Goal: Task Accomplishment & Management: Use online tool/utility

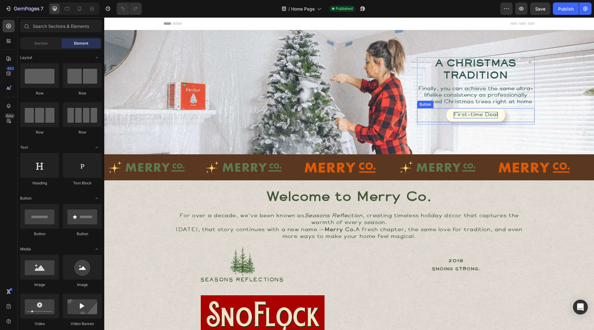
click at [465, 118] on div "First-time Deal" at bounding box center [476, 115] width 44 height 7
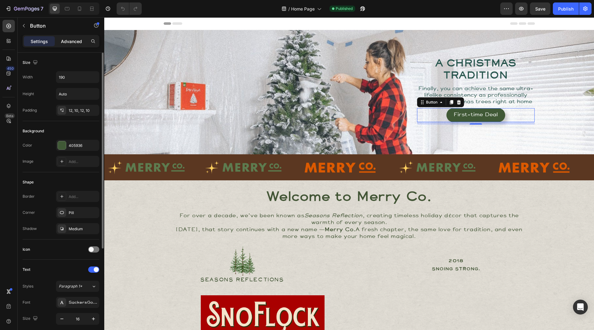
click at [70, 41] on p "Advanced" at bounding box center [71, 41] width 21 height 7
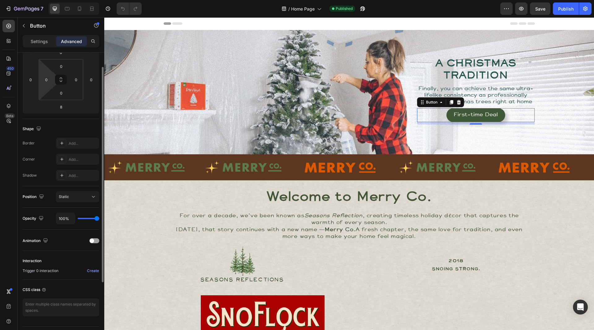
scroll to position [109, 0]
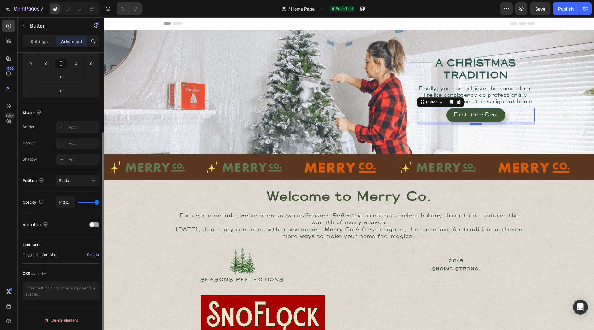
click at [89, 254] on div "Create" at bounding box center [93, 255] width 12 height 6
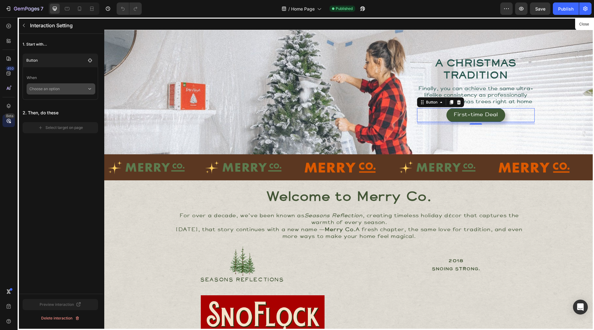
click at [66, 86] on p "Choose an option" at bounding box center [58, 88] width 58 height 11
click at [61, 105] on p "Click on element" at bounding box center [56, 105] width 29 height 6
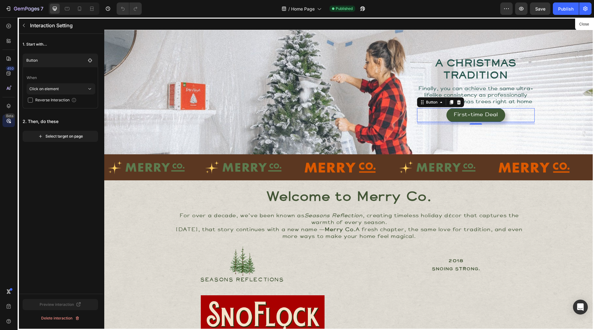
click at [44, 99] on span "Reverse Interaction" at bounding box center [52, 100] width 34 height 6
checkbox input "true"
click at [66, 135] on div "Select target on page" at bounding box center [60, 136] width 45 height 6
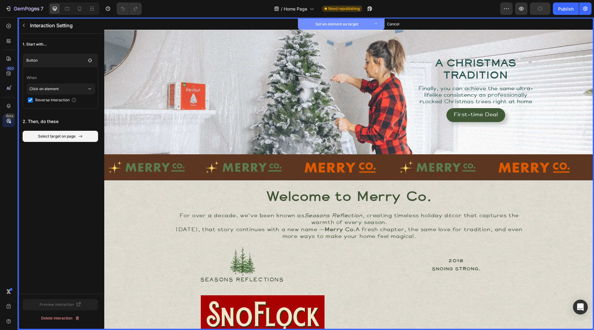
click at [350, 24] on p "Set an element as target" at bounding box center [337, 24] width 68 height 6
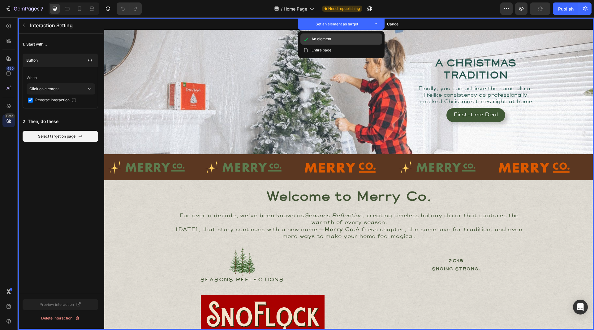
click at [323, 37] on p "An element" at bounding box center [322, 39] width 20 height 6
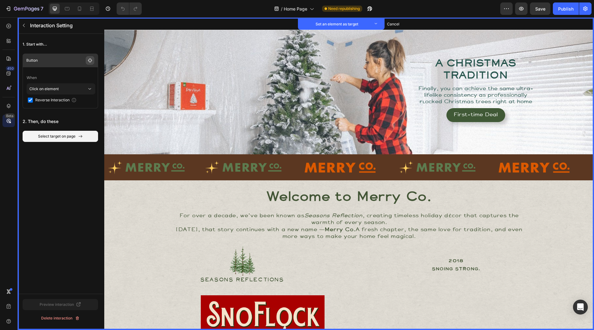
click at [91, 60] on icon "button" at bounding box center [90, 60] width 5 height 5
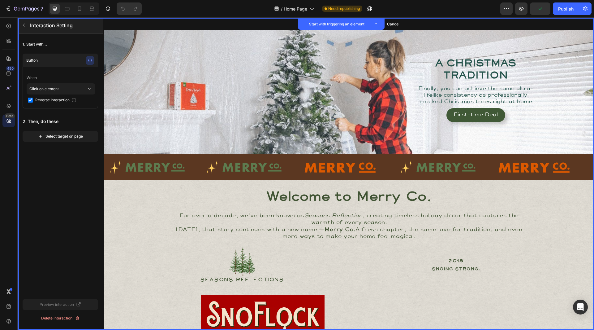
click at [29, 23] on div "Interaction Setting" at bounding box center [60, 25] width 84 height 16
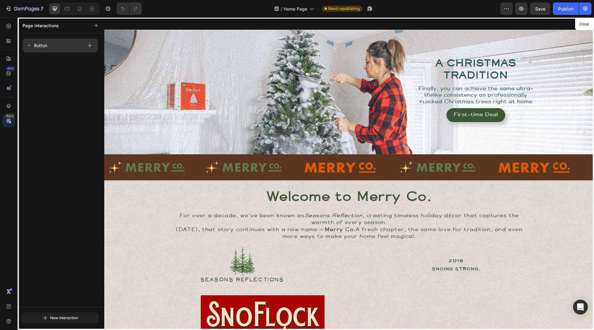
click at [57, 47] on div "Button" at bounding box center [55, 45] width 56 height 9
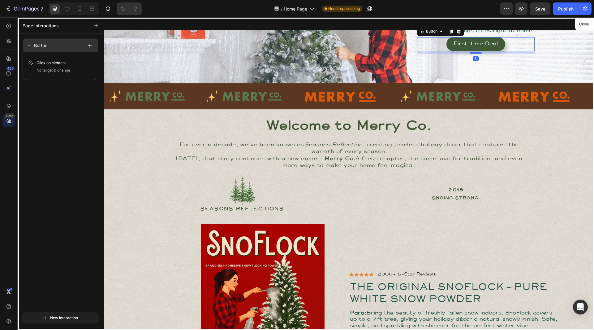
scroll to position [72, 0]
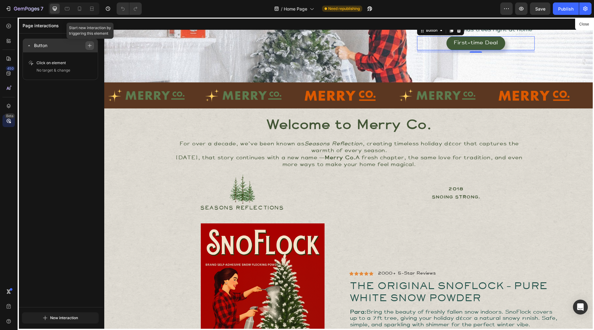
click at [88, 46] on icon "button" at bounding box center [90, 45] width 4 height 4
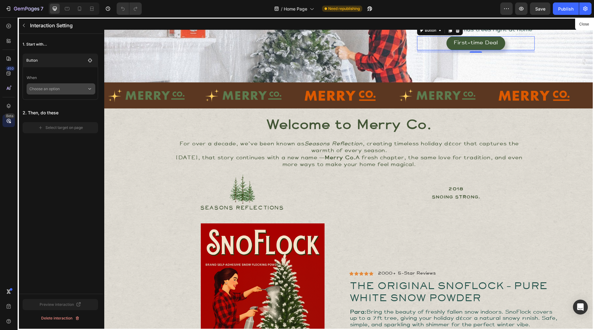
click at [85, 89] on p "Choose an option" at bounding box center [58, 88] width 58 height 11
click at [57, 104] on p "Click on element" at bounding box center [56, 105] width 29 height 6
click at [88, 89] on icon at bounding box center [90, 89] width 6 height 6
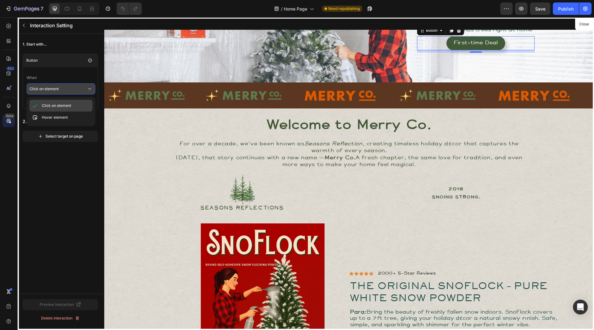
click at [58, 108] on p "Click on element" at bounding box center [56, 105] width 29 height 6
click at [47, 100] on span "Reverse Interaction" at bounding box center [52, 100] width 34 height 6
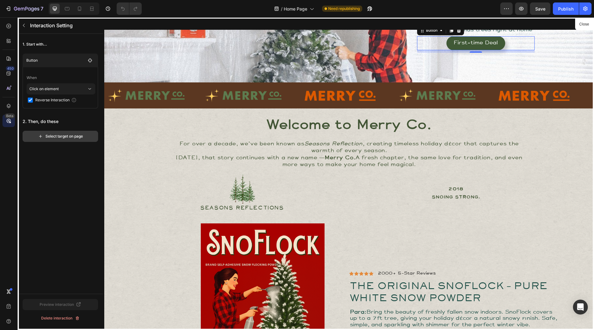
click at [64, 136] on div "Select target on page" at bounding box center [60, 136] width 45 height 6
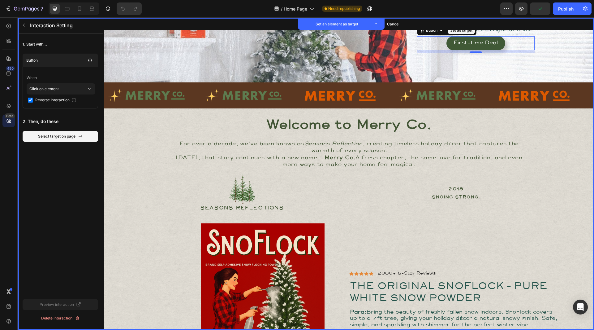
click at [65, 153] on div "1. Start with... Button When Click on element Reverse Interaction 2. Then, do t…" at bounding box center [60, 164] width 85 height 260
click at [77, 135] on div "Cancel select target" at bounding box center [60, 136] width 35 height 6
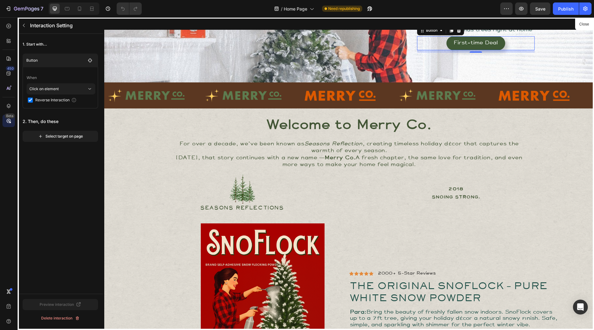
click at [77, 135] on div "Select target on page" at bounding box center [60, 136] width 45 height 6
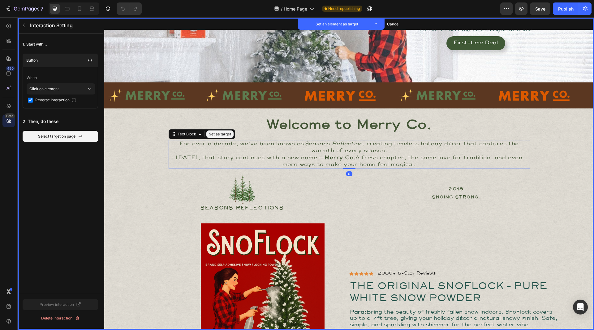
click at [196, 158] on p "[DATE], that story continues with a new name — Merry Co. A fresh chapter, the s…" at bounding box center [349, 161] width 360 height 14
click at [222, 132] on button "Set as target" at bounding box center [219, 133] width 27 height 7
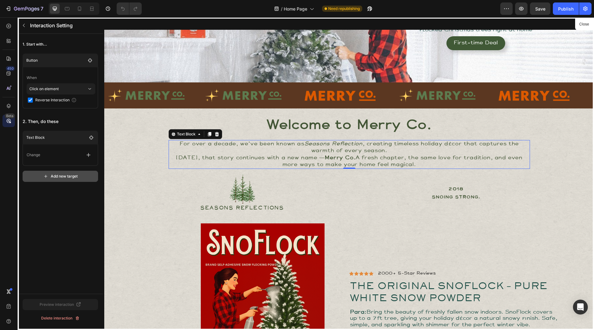
click at [61, 174] on div "Add new target" at bounding box center [60, 176] width 34 height 6
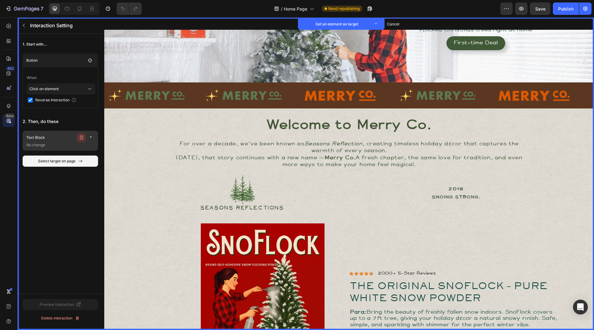
click at [82, 139] on icon "button" at bounding box center [81, 137] width 5 height 5
click at [87, 134] on button "Delete" at bounding box center [87, 137] width 17 height 9
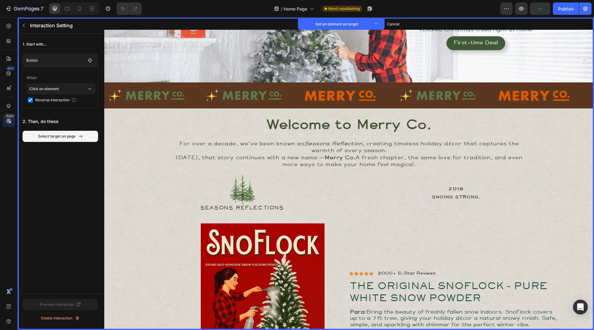
click at [30, 102] on input "checkbox" at bounding box center [30, 100] width 5 height 5
checkbox input "false"
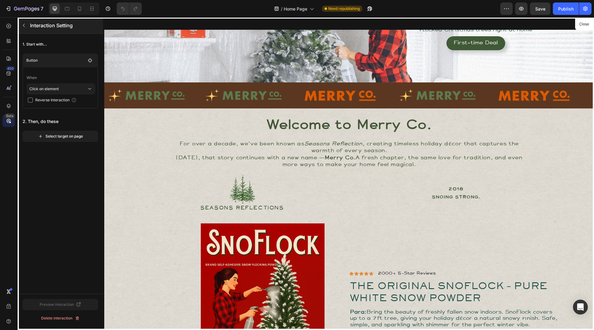
click at [31, 24] on p "Interaction Setting" at bounding box center [56, 25] width 53 height 7
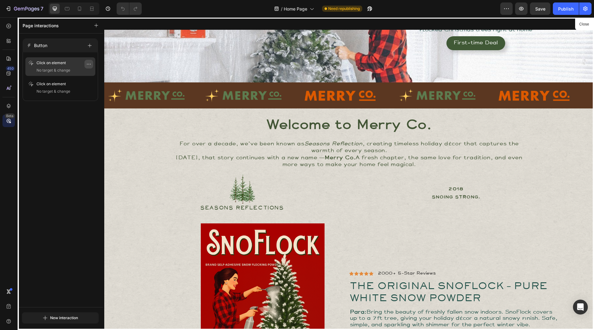
click at [87, 66] on icon "button" at bounding box center [88, 64] width 5 height 5
click at [78, 98] on button "Delete" at bounding box center [70, 101] width 40 height 11
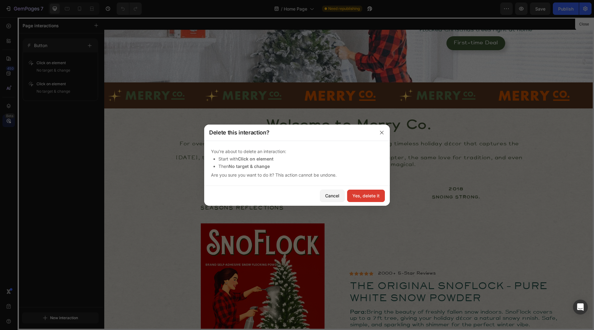
click at [358, 195] on div "Yes, delete it" at bounding box center [366, 195] width 27 height 7
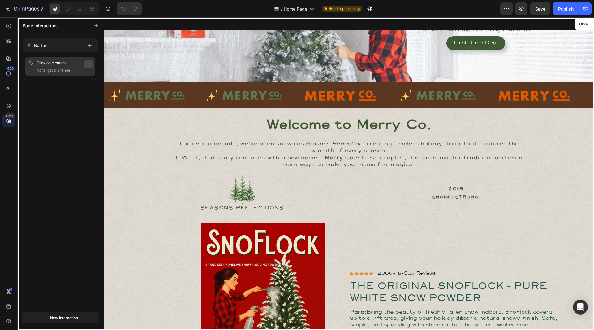
click at [92, 64] on button "button" at bounding box center [89, 64] width 9 height 9
click at [72, 98] on button "Delete" at bounding box center [70, 101] width 40 height 11
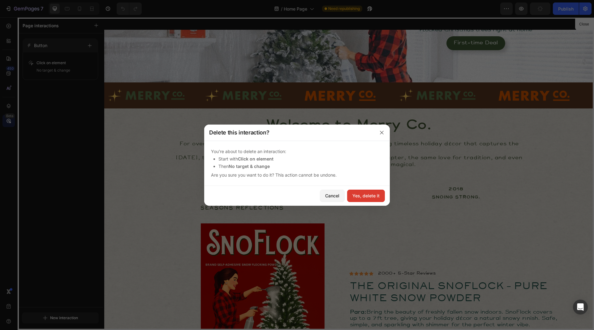
click at [354, 193] on div "Yes, delete it" at bounding box center [366, 195] width 27 height 7
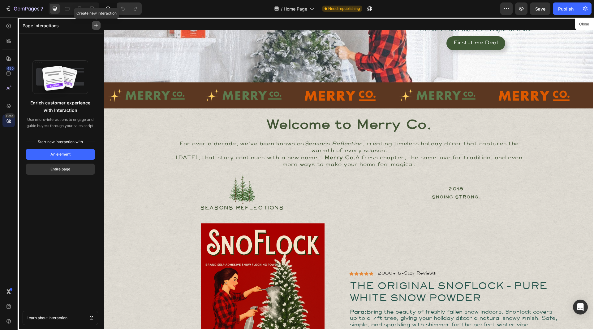
click at [96, 25] on icon "button" at bounding box center [96, 26] width 4 height 4
click at [60, 316] on span "Learn about Interaction" at bounding box center [47, 318] width 41 height 6
click at [20, 7] on icon "button" at bounding box center [26, 9] width 25 height 5
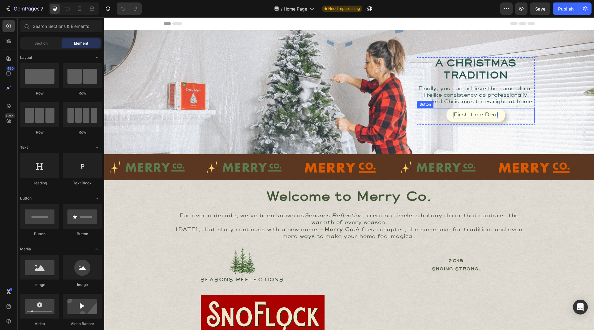
click at [480, 118] on div "First-time Deal" at bounding box center [476, 115] width 44 height 7
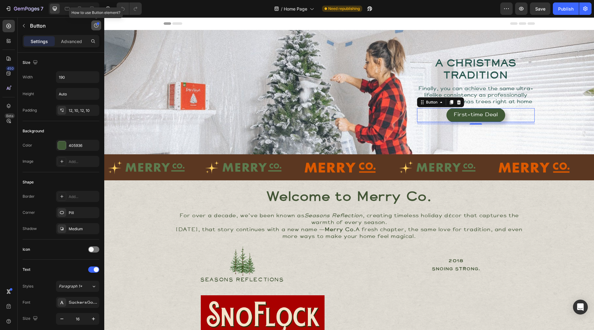
click at [98, 26] on icon "button" at bounding box center [96, 25] width 5 height 5
click at [79, 51] on div "Element tips New" at bounding box center [73, 51] width 46 height 6
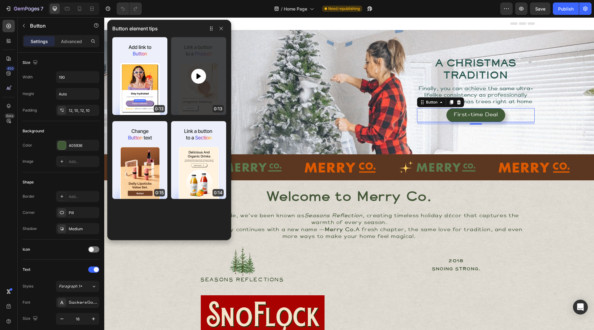
click at [198, 78] on icon at bounding box center [198, 75] width 7 height 7
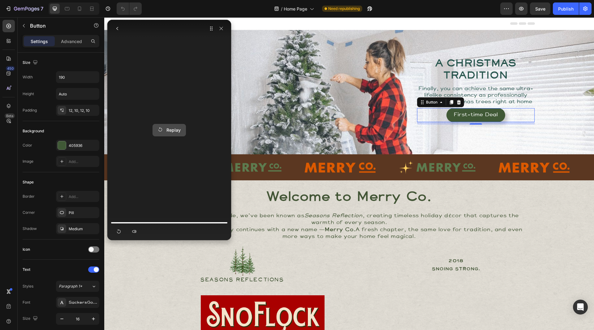
click at [165, 132] on div "Replay" at bounding box center [169, 130] width 23 height 7
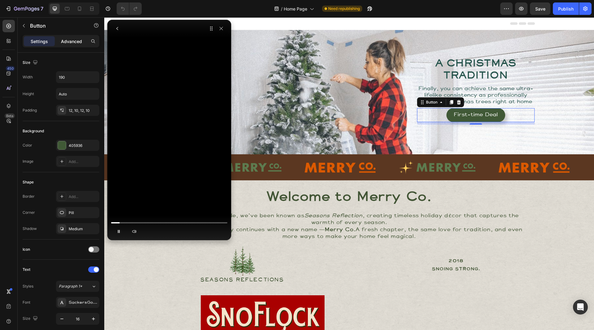
click at [71, 42] on p "Advanced" at bounding box center [71, 41] width 21 height 7
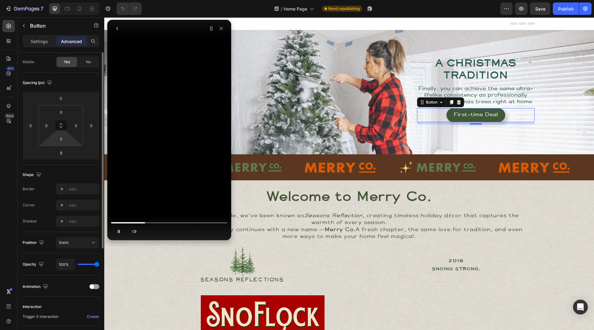
scroll to position [16, 0]
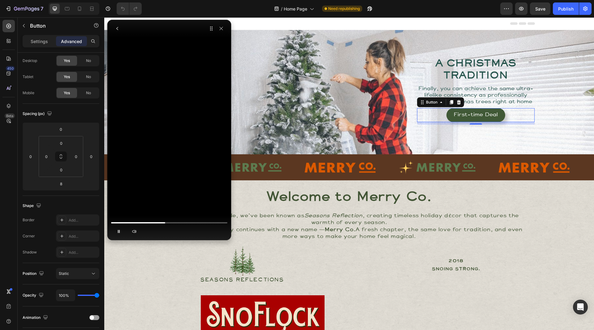
click at [166, 66] on video at bounding box center [169, 43] width 93 height 46
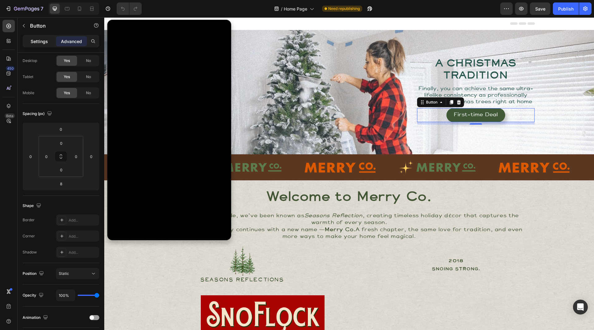
click at [40, 38] on p "Settings" at bounding box center [39, 41] width 17 height 7
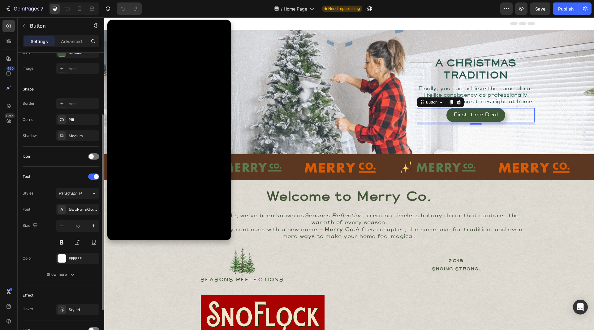
scroll to position [149, 0]
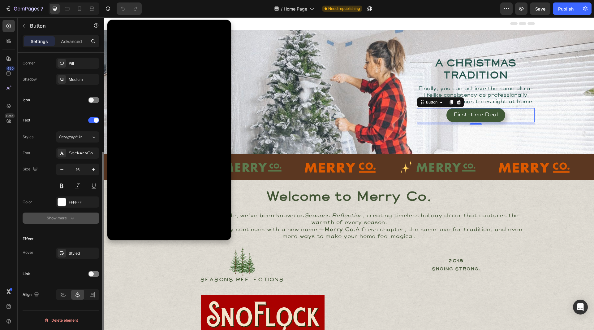
click at [61, 215] on div "Show more" at bounding box center [61, 218] width 29 height 6
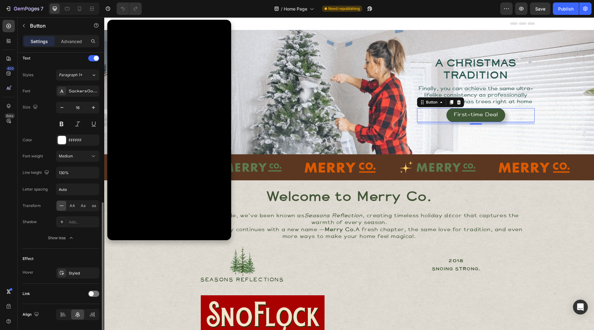
scroll to position [231, 0]
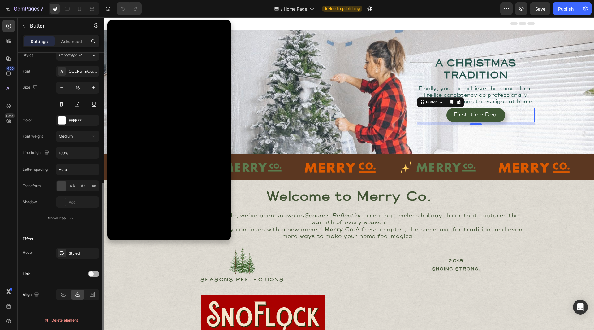
click at [90, 275] on span at bounding box center [91, 273] width 5 height 5
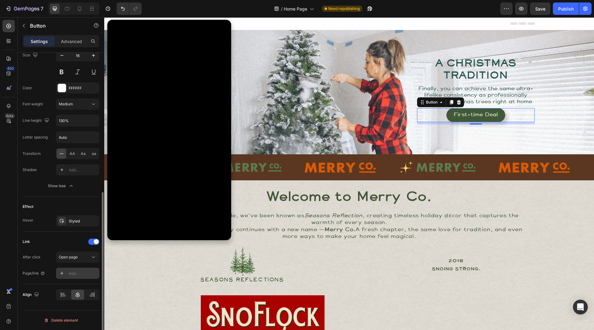
click at [73, 273] on div "Add..." at bounding box center [83, 274] width 29 height 6
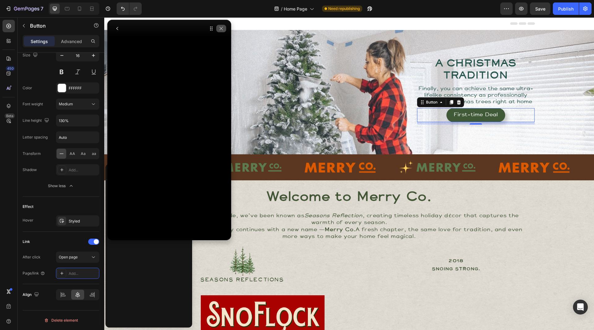
click at [222, 30] on icon "button" at bounding box center [221, 28] width 5 height 5
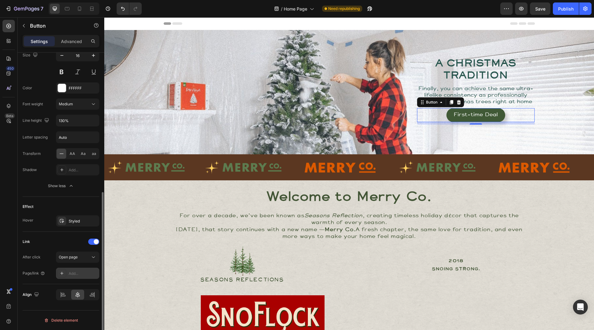
click at [60, 272] on icon at bounding box center [61, 273] width 5 height 5
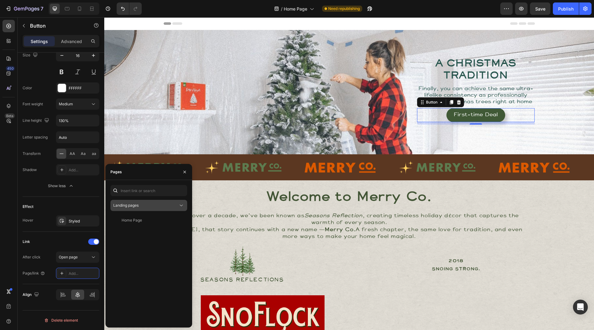
click at [141, 207] on div "Landing pages" at bounding box center [145, 205] width 65 height 6
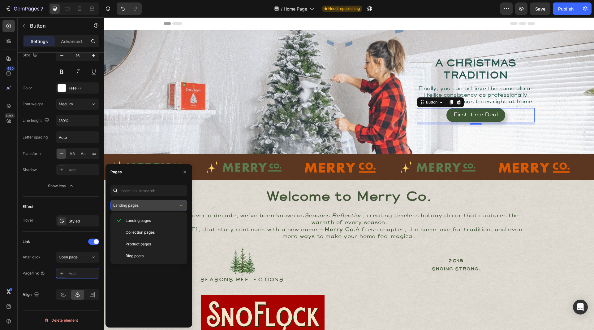
click at [143, 206] on div "Landing pages" at bounding box center [145, 205] width 65 height 6
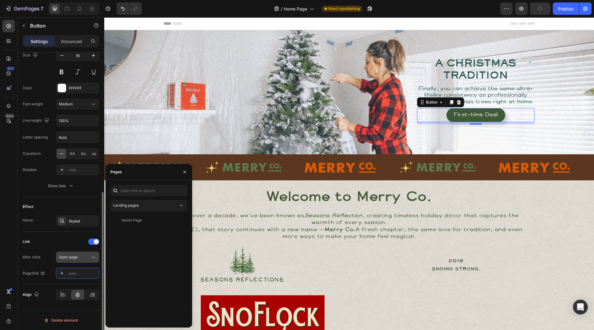
click at [76, 258] on span "Open page" at bounding box center [68, 256] width 19 height 5
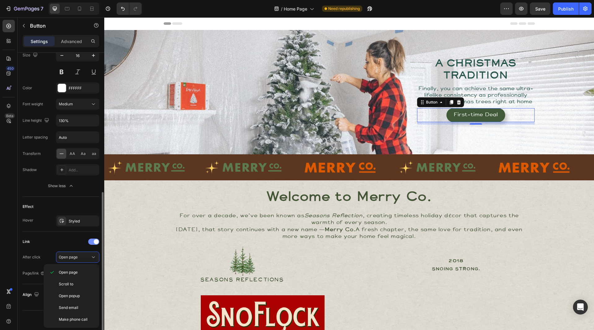
click at [96, 241] on span at bounding box center [96, 241] width 5 height 5
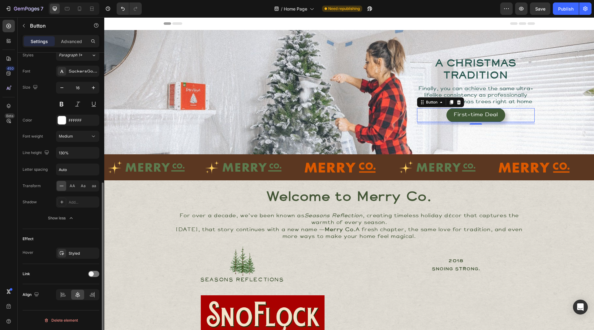
scroll to position [231, 0]
click at [28, 25] on button "button" at bounding box center [24, 26] width 10 height 10
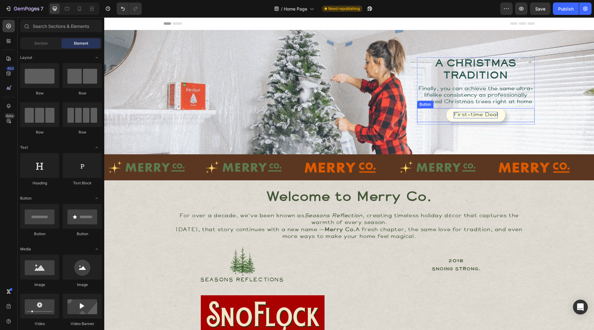
click at [482, 118] on div "First-time Deal" at bounding box center [476, 115] width 44 height 7
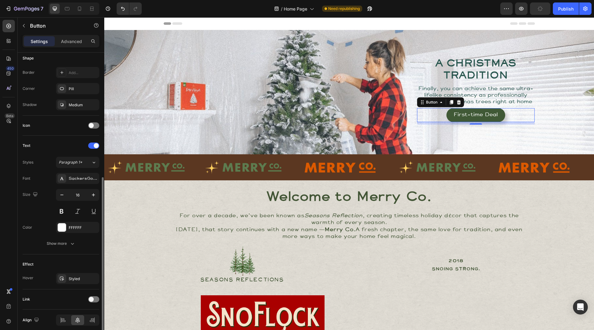
scroll to position [149, 0]
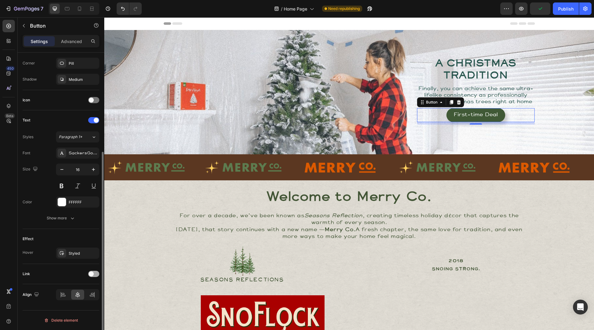
click at [94, 272] on div at bounding box center [93, 274] width 11 height 6
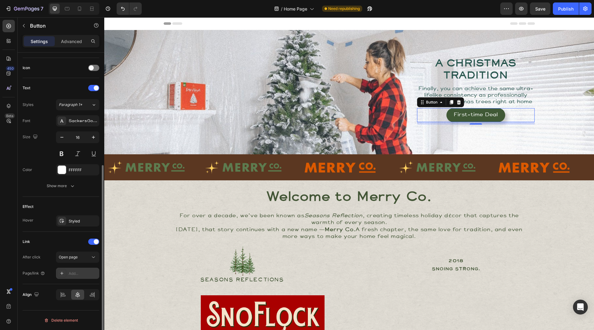
click at [63, 274] on icon at bounding box center [61, 273] width 5 height 5
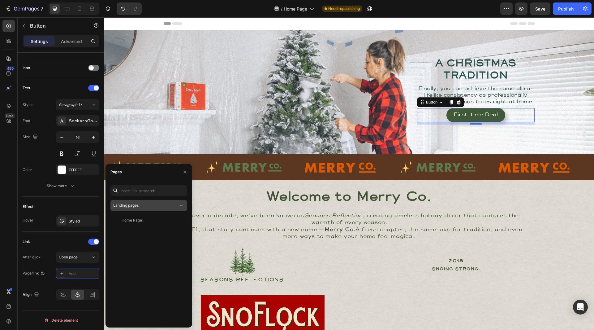
click at [145, 204] on div "Landing pages" at bounding box center [145, 205] width 65 height 6
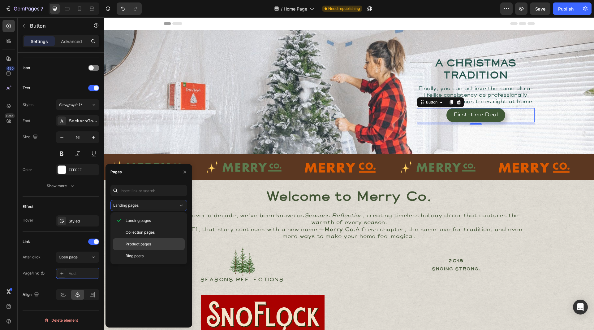
click at [141, 241] on span "Product pages" at bounding box center [138, 244] width 25 height 6
click at [150, 220] on div "Premium Self-Adhesive Snow Flocking Powder" at bounding box center [151, 220] width 59 height 6
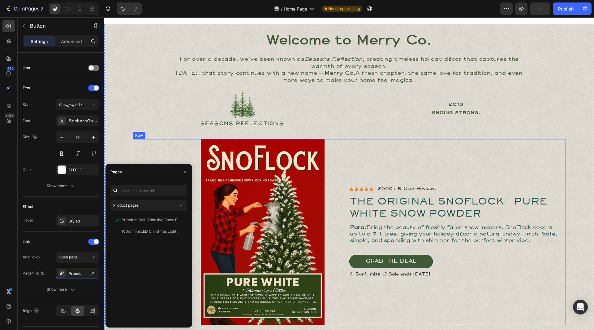
scroll to position [248, 0]
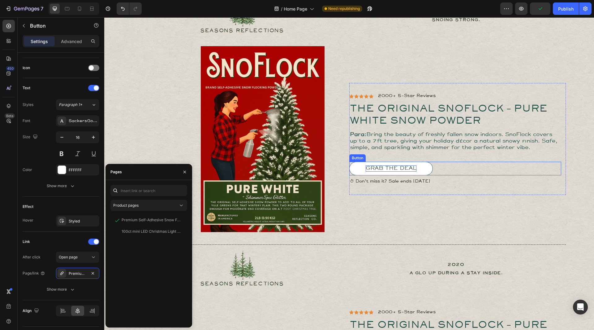
click at [388, 171] on div "Grab The Deal" at bounding box center [391, 168] width 51 height 7
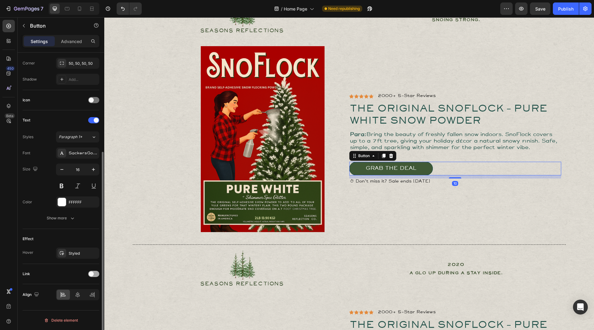
click at [91, 273] on span at bounding box center [91, 273] width 5 height 5
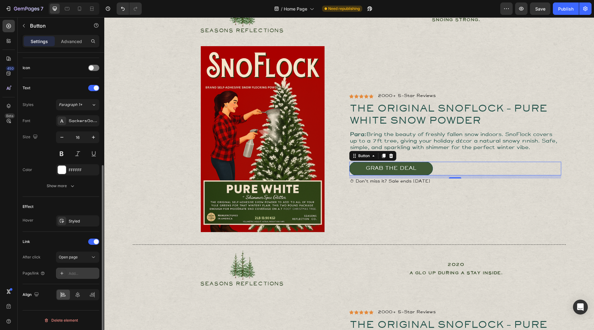
click at [60, 274] on icon at bounding box center [61, 273] width 5 height 5
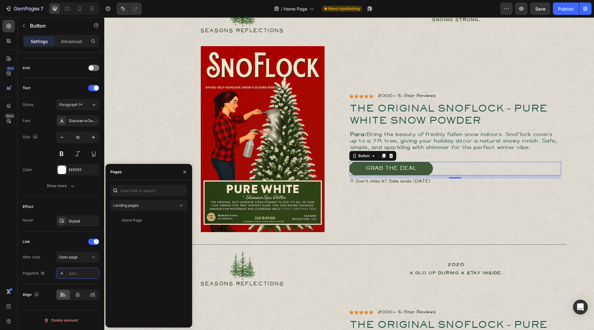
click at [144, 213] on div "Landing pages Home Page View" at bounding box center [149, 253] width 77 height 137
click at [145, 209] on button "Landing pages" at bounding box center [149, 205] width 77 height 11
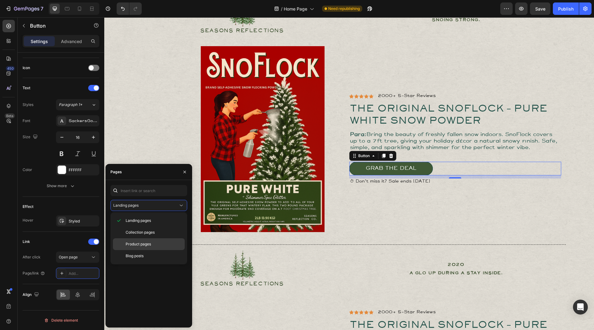
click at [144, 244] on span "Product pages" at bounding box center [138, 244] width 25 height 6
click at [155, 221] on div "Premium Self-Adhesive Snow Flocking Powder" at bounding box center [151, 220] width 59 height 6
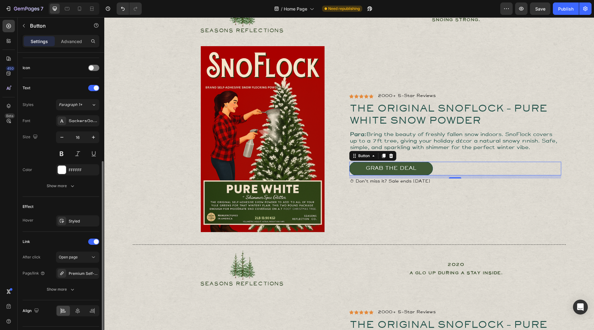
click at [53, 241] on div "Link" at bounding box center [61, 242] width 77 height 10
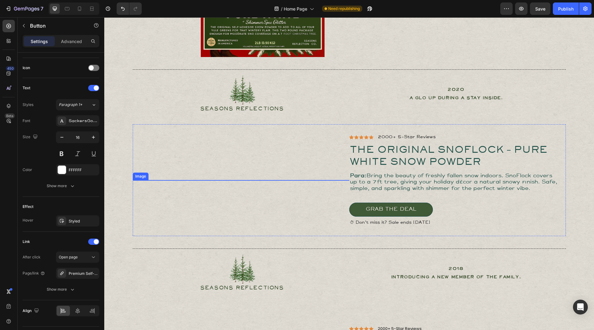
scroll to position [433, 0]
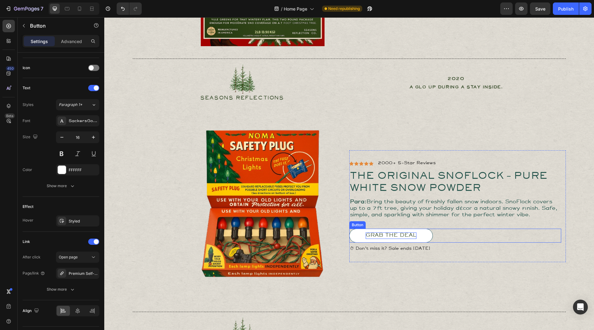
click at [375, 232] on div "Grab The Deal" at bounding box center [391, 235] width 51 height 7
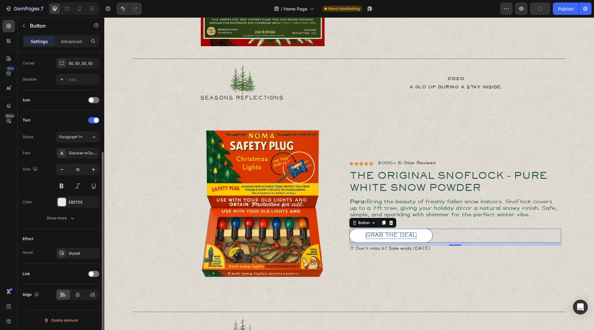
scroll to position [149, 0]
click at [94, 274] on div at bounding box center [93, 274] width 11 height 6
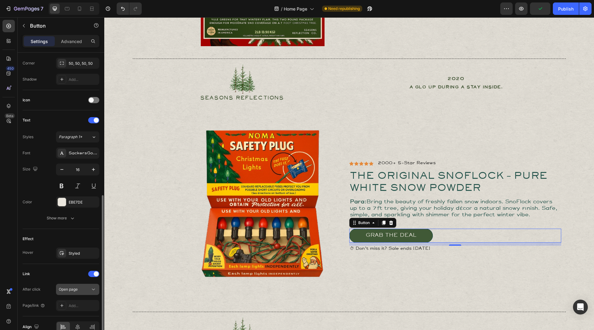
scroll to position [181, 0]
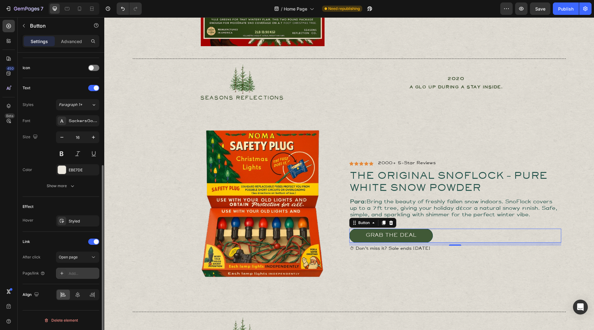
click at [76, 269] on div "Add..." at bounding box center [77, 272] width 43 height 11
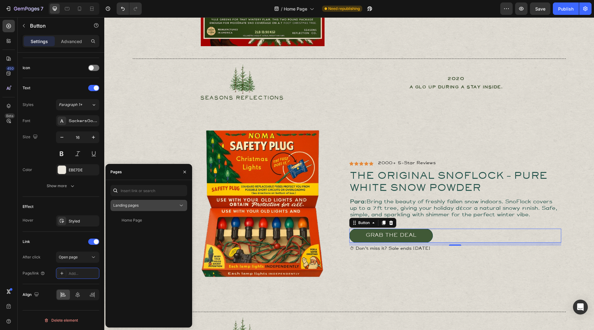
click at [133, 210] on button "Landing pages" at bounding box center [149, 205] width 77 height 11
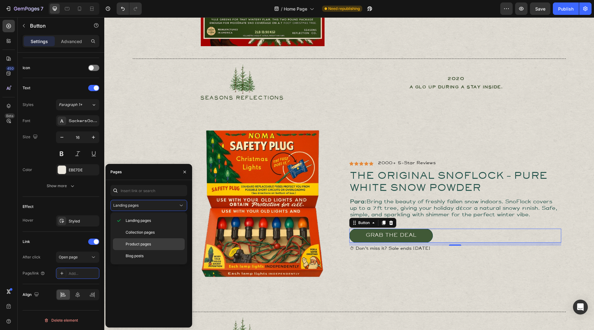
click at [140, 242] on span "Product pages" at bounding box center [138, 244] width 25 height 6
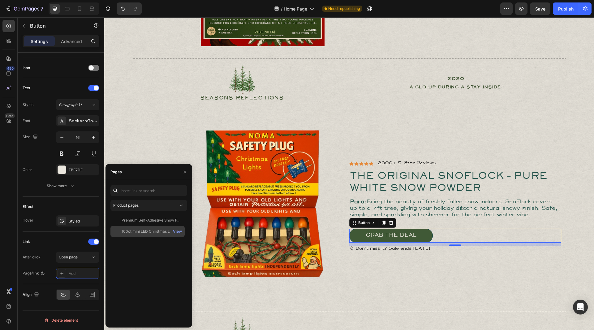
click at [141, 231] on div "100ct mini LED Christmas Light Set" at bounding box center [151, 231] width 59 height 6
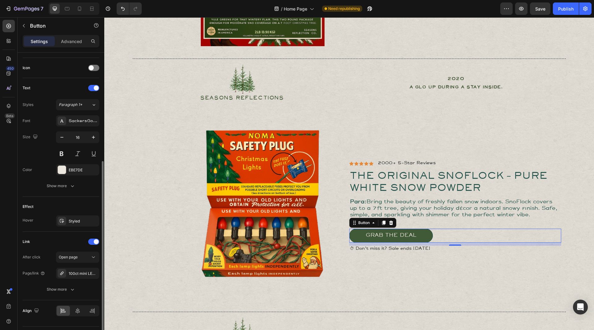
click at [63, 241] on div "Link" at bounding box center [61, 242] width 77 height 10
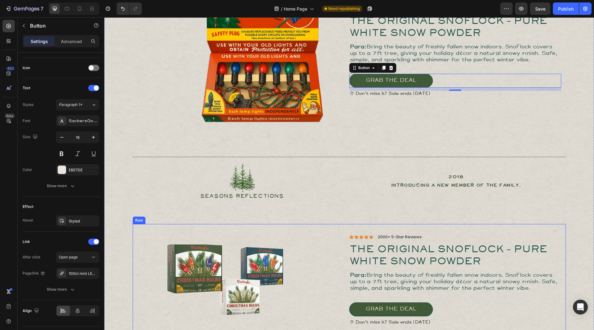
scroll to position [712, 0]
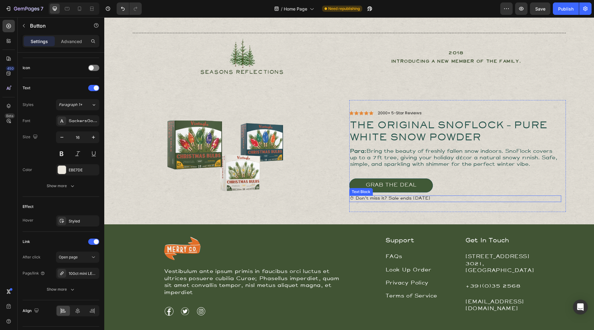
click at [367, 188] on div "Text Block" at bounding box center [361, 191] width 24 height 7
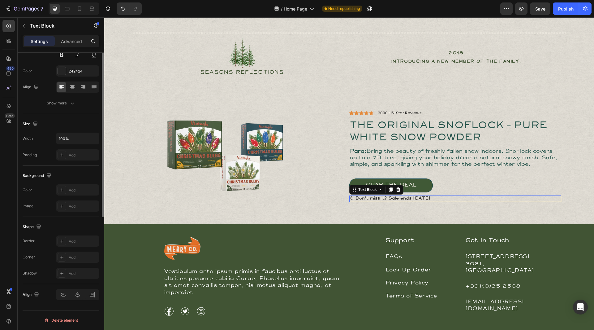
scroll to position [0, 0]
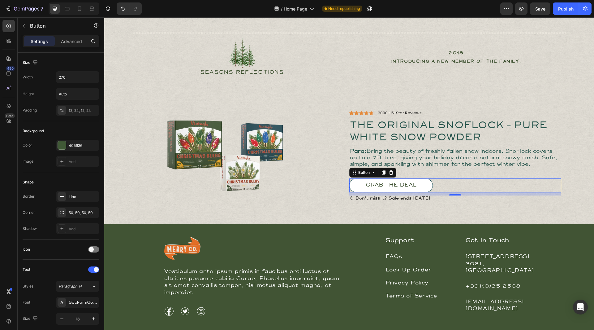
click at [385, 179] on button "Grab The Deal" at bounding box center [391, 185] width 84 height 14
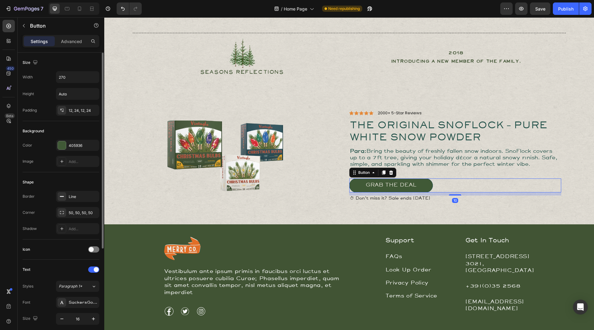
scroll to position [124, 0]
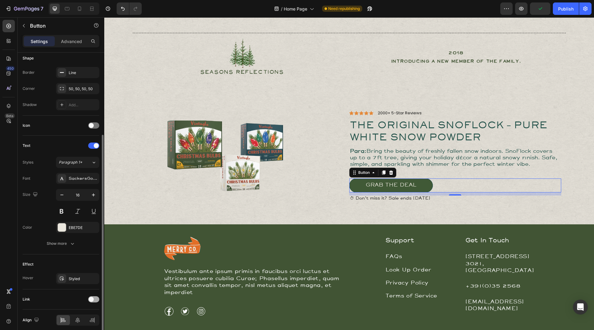
click at [90, 301] on span at bounding box center [91, 299] width 5 height 5
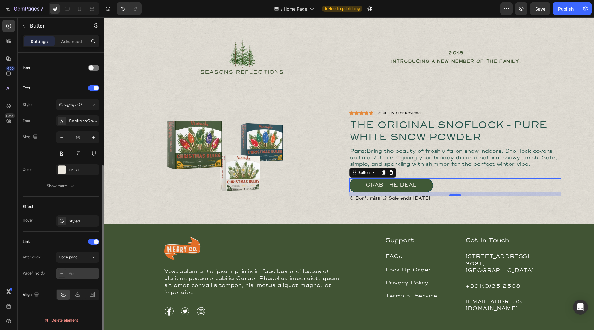
click at [67, 273] on div "Add..." at bounding box center [77, 272] width 43 height 11
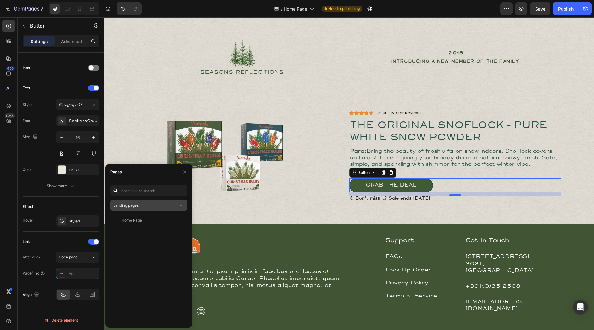
click at [142, 203] on div "Landing pages" at bounding box center [145, 205] width 65 height 6
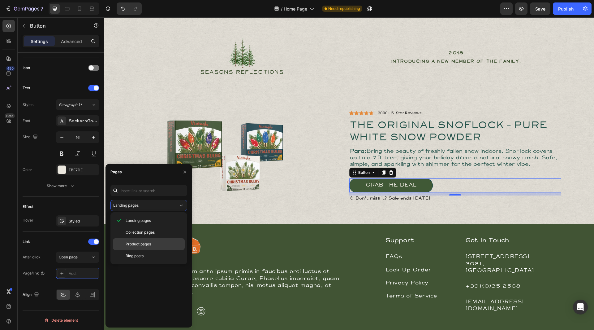
click at [142, 242] on span "Product pages" at bounding box center [138, 244] width 25 height 6
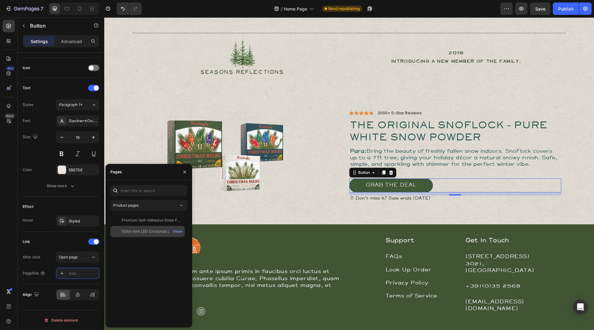
click at [148, 227] on div "100ct mini LED Christmas Light Set View" at bounding box center [148, 231] width 74 height 11
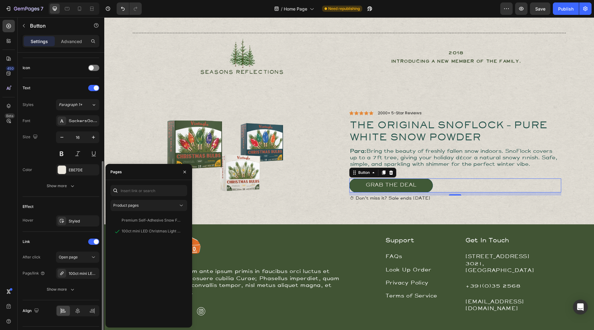
click at [55, 236] on div "Link After click Open page Page/link 100ct mini LED Christmas Light Set Show mo…" at bounding box center [61, 266] width 77 height 68
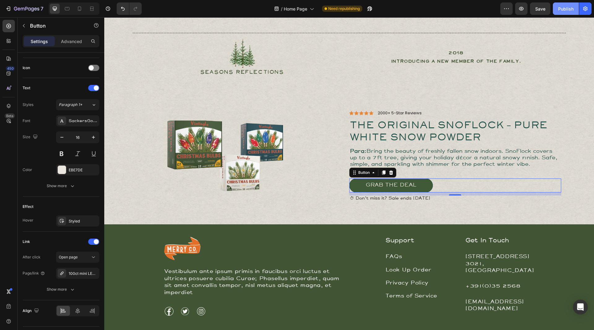
click at [557, 9] on button "Publish" at bounding box center [566, 8] width 26 height 12
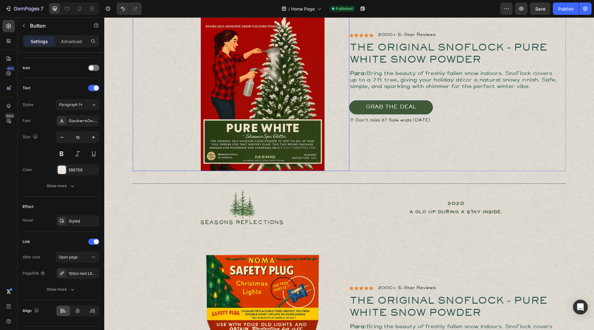
scroll to position [0, 0]
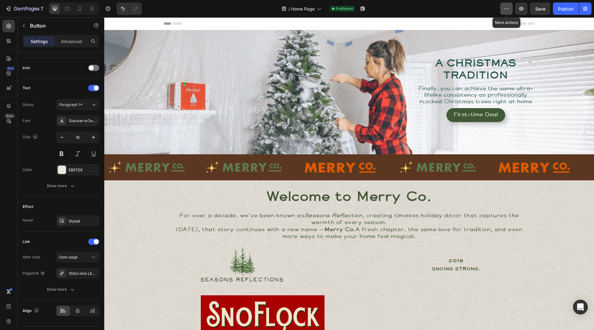
click at [511, 10] on button "button" at bounding box center [507, 8] width 12 height 12
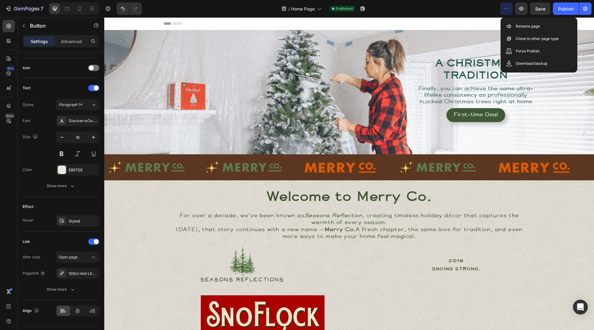
click at [508, 10] on icon "button" at bounding box center [507, 9] width 6 height 6
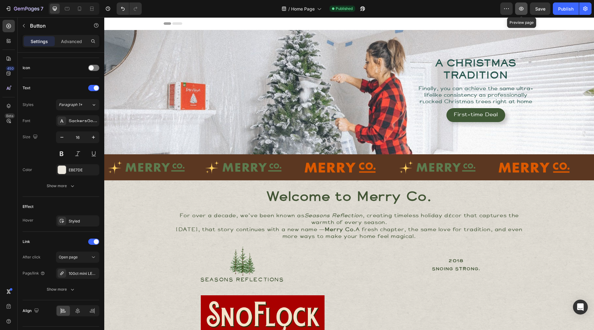
click at [521, 9] on icon "button" at bounding box center [521, 9] width 5 height 4
click at [520, 10] on icon "button" at bounding box center [522, 9] width 6 height 6
click at [20, 7] on icon "button" at bounding box center [26, 9] width 25 height 5
